Goal: Find specific page/section: Find specific page/section

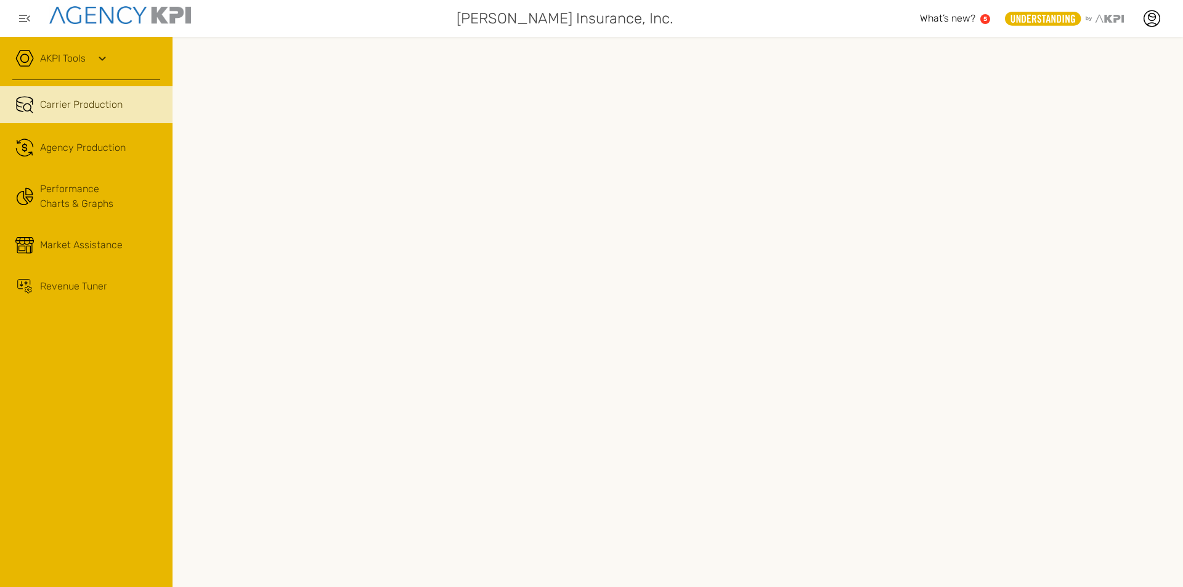
click at [85, 59] on link "AKPI Tools" at bounding box center [63, 58] width 46 height 15
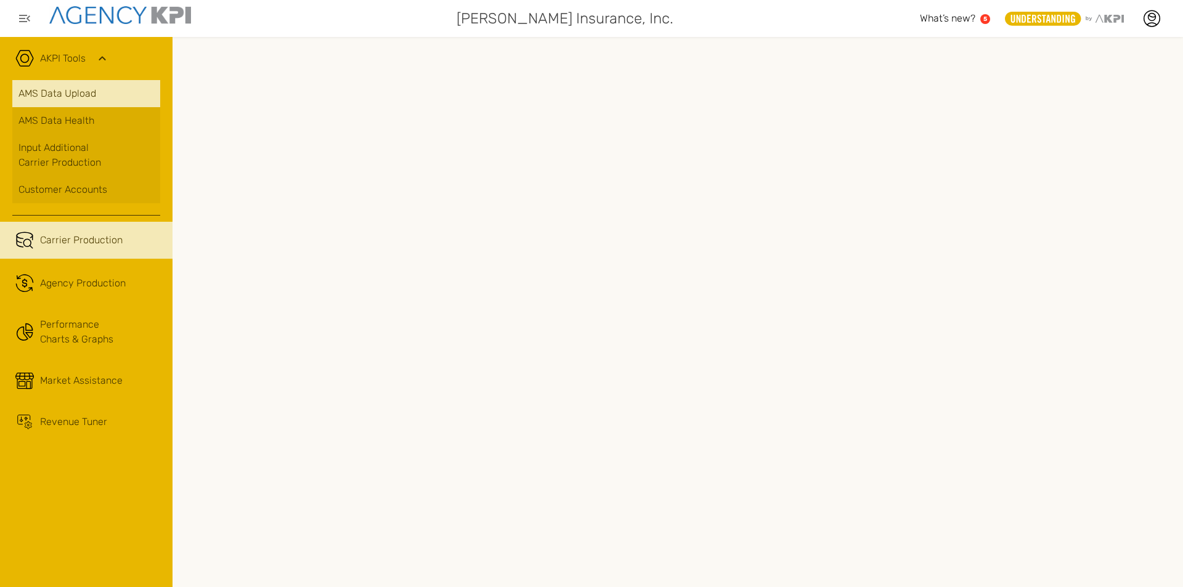
click at [73, 90] on link "AMS Data Upload" at bounding box center [86, 93] width 148 height 27
